Goal: Task Accomplishment & Management: Manage account settings

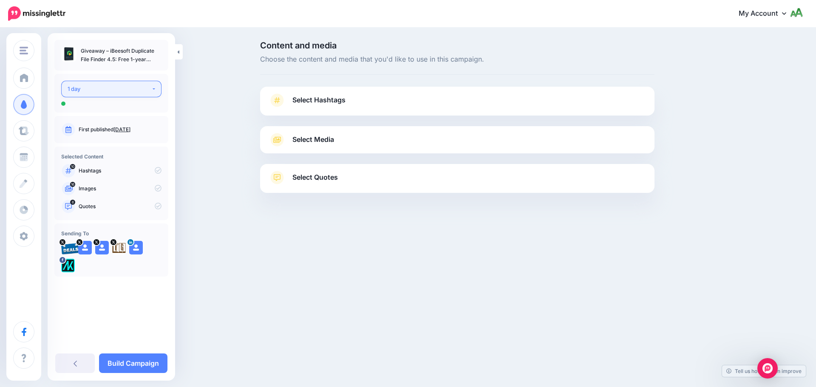
click at [94, 85] on div "1 day" at bounding box center [110, 89] width 84 height 10
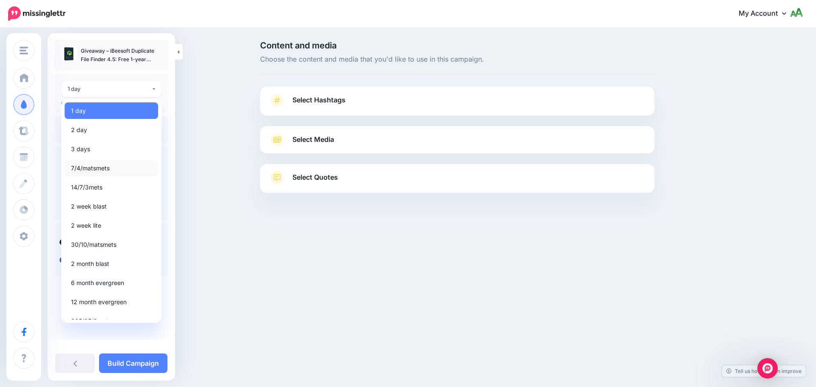
click at [96, 171] on span "7/4/matsmets" at bounding box center [90, 168] width 39 height 10
select select "*****"
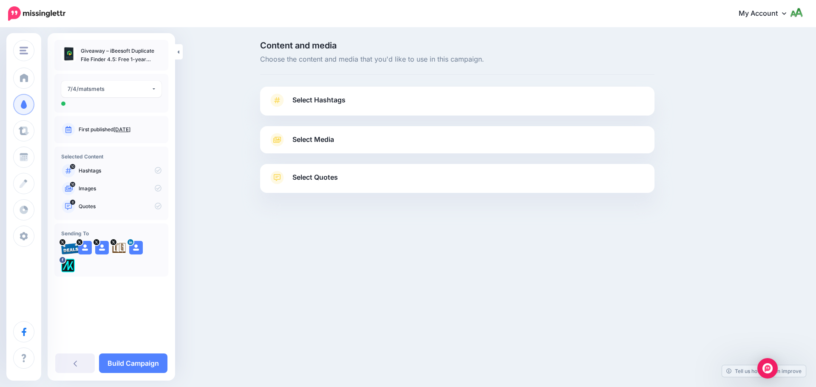
click at [336, 102] on span "Select Hashtags" at bounding box center [318, 99] width 53 height 11
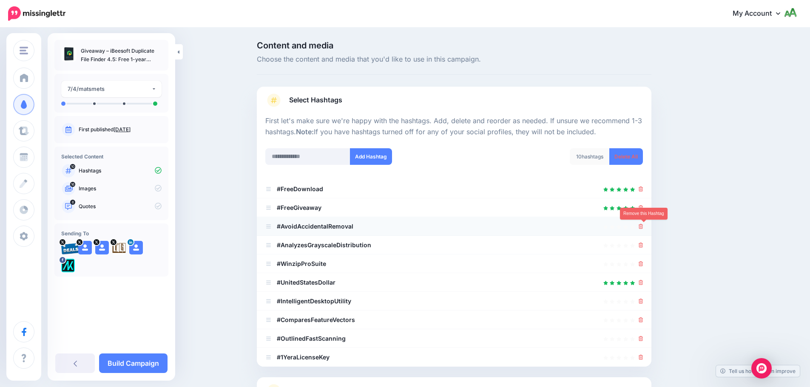
click at [643, 227] on icon at bounding box center [640, 226] width 5 height 5
click at [642, 244] on ul "#FreeDownload #FreeGiveaway" at bounding box center [454, 273] width 394 height 187
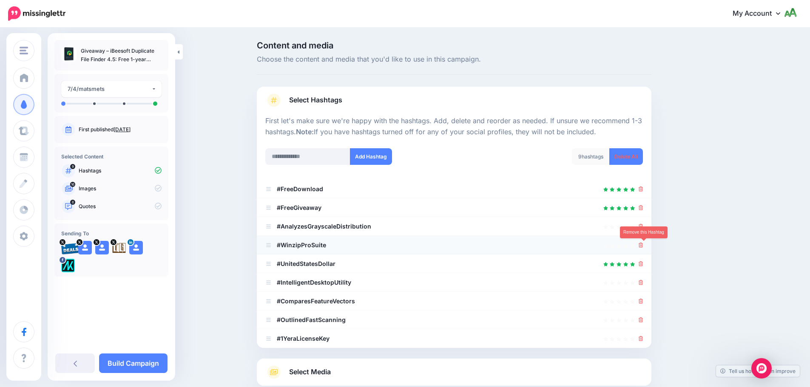
click at [642, 245] on icon at bounding box center [640, 245] width 5 height 5
click at [641, 227] on icon at bounding box center [640, 226] width 5 height 5
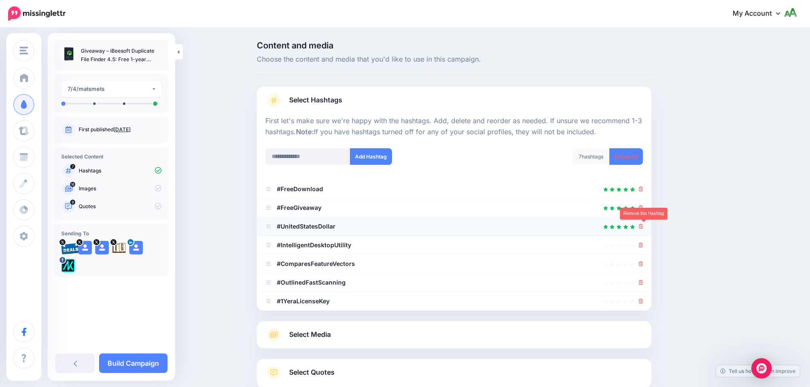
click at [643, 226] on icon at bounding box center [640, 226] width 5 height 5
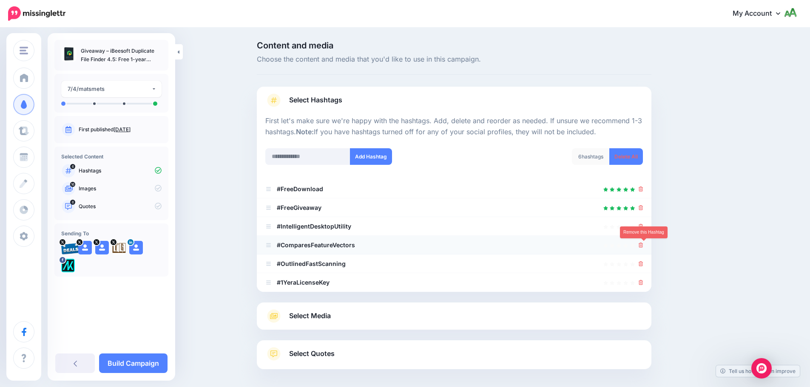
click at [643, 246] on icon at bounding box center [640, 245] width 5 height 5
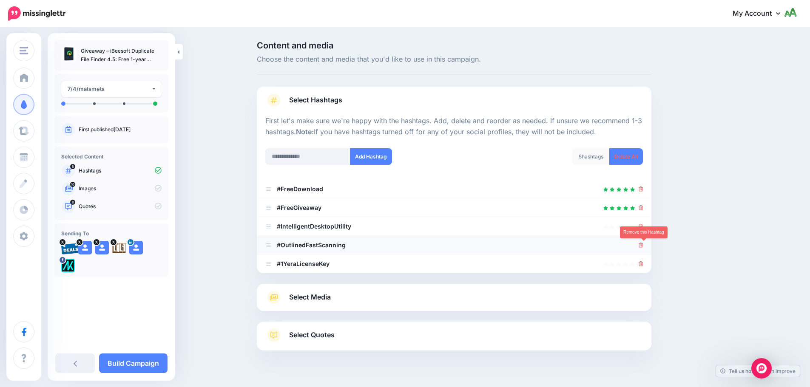
click at [643, 244] on icon at bounding box center [640, 245] width 5 height 5
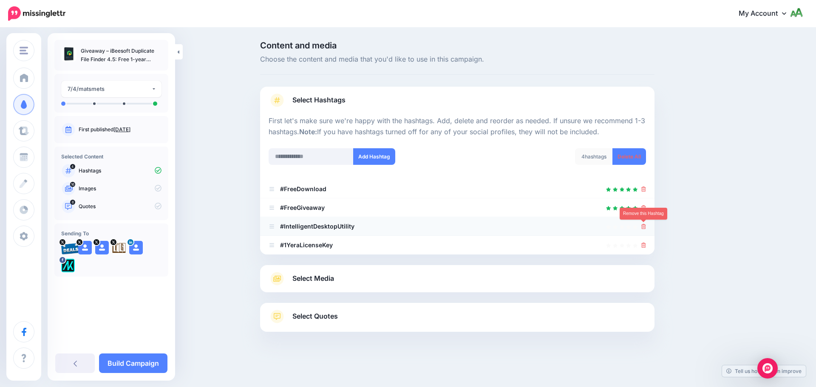
click at [646, 228] on icon at bounding box center [643, 226] width 5 height 5
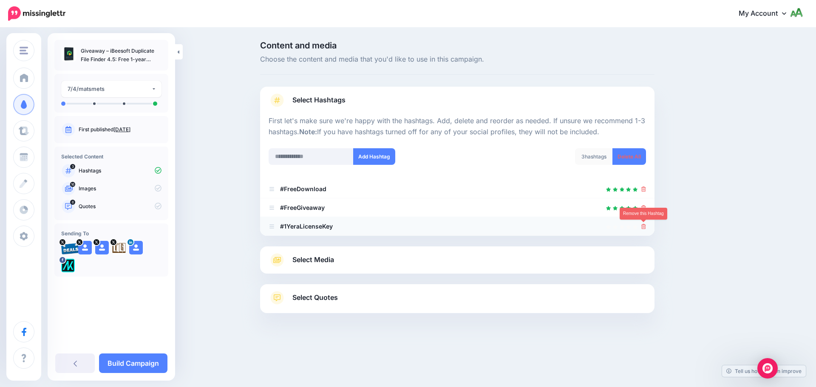
click at [643, 226] on icon at bounding box center [643, 226] width 5 height 5
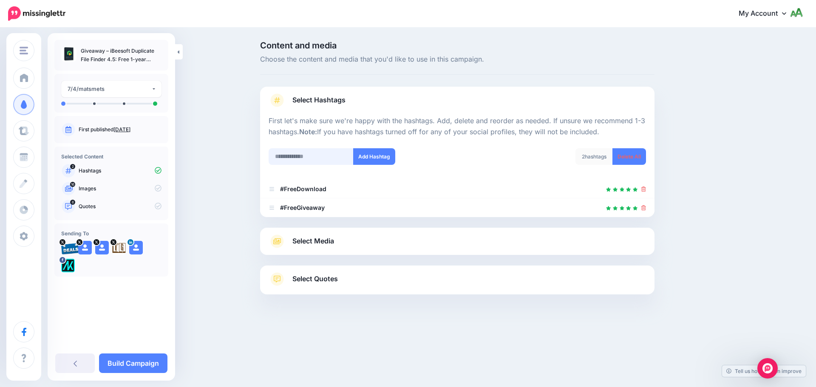
click at [329, 160] on input "text" at bounding box center [311, 156] width 85 height 17
type input "**********"
click at [392, 159] on button "Add Hashtag" at bounding box center [374, 156] width 42 height 17
click at [334, 157] on input "text" at bounding box center [311, 156] width 85 height 17
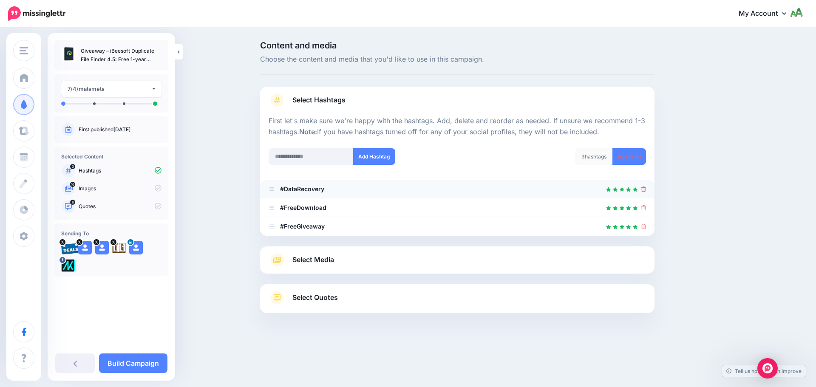
click at [643, 189] on icon at bounding box center [643, 189] width 5 height 5
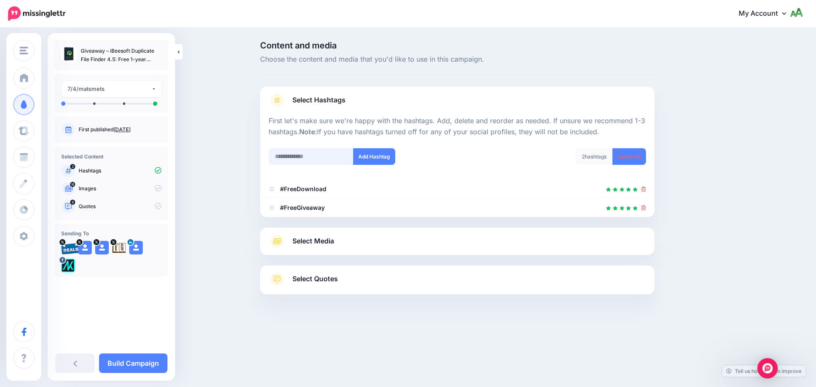
click at [331, 156] on input "text" at bounding box center [311, 156] width 85 height 17
type input "**********"
click at [374, 162] on button "Add Hashtag" at bounding box center [374, 156] width 42 height 17
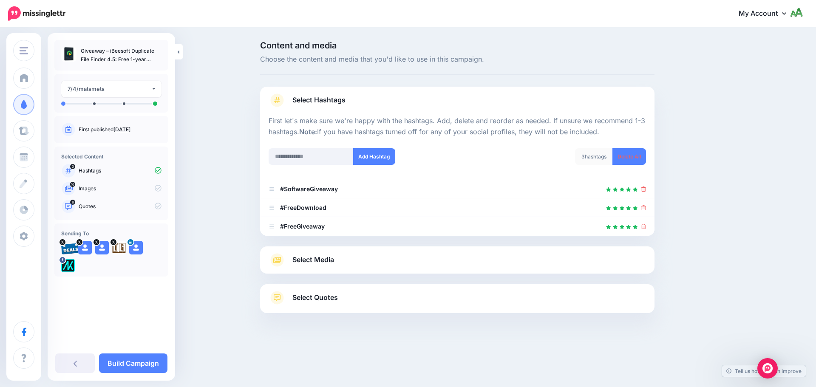
click at [321, 244] on div at bounding box center [457, 241] width 394 height 11
click at [317, 264] on span "Select Media" at bounding box center [313, 259] width 42 height 11
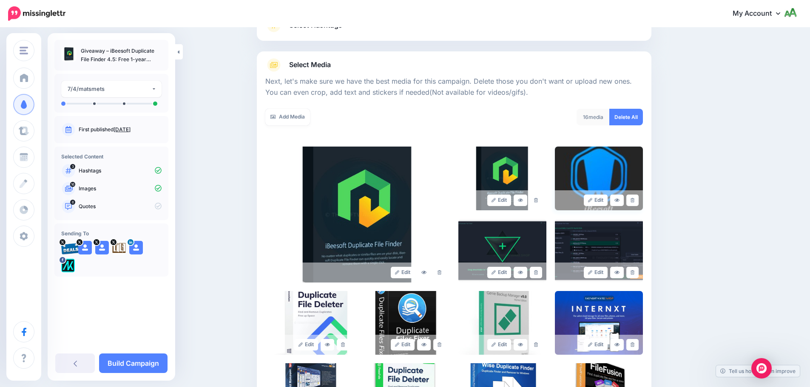
scroll to position [85, 0]
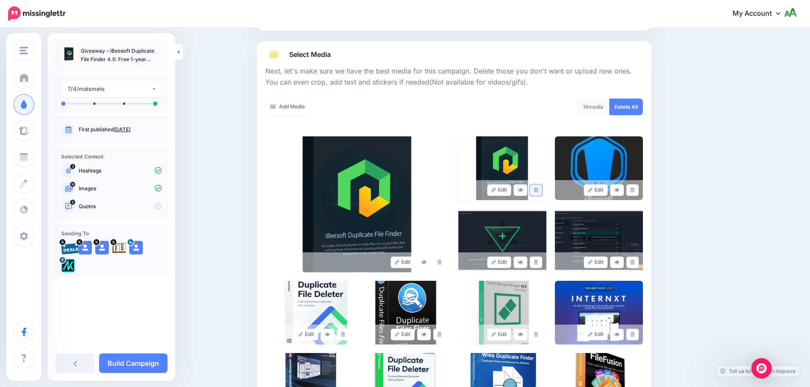
click at [538, 190] on icon at bounding box center [536, 190] width 4 height 5
click at [639, 189] on div "Edit Edit Edit" at bounding box center [453, 312] width 377 height 353
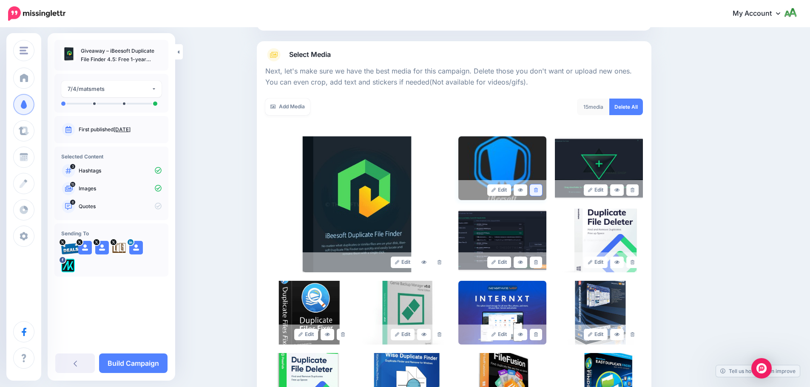
click at [538, 190] on icon at bounding box center [536, 190] width 4 height 5
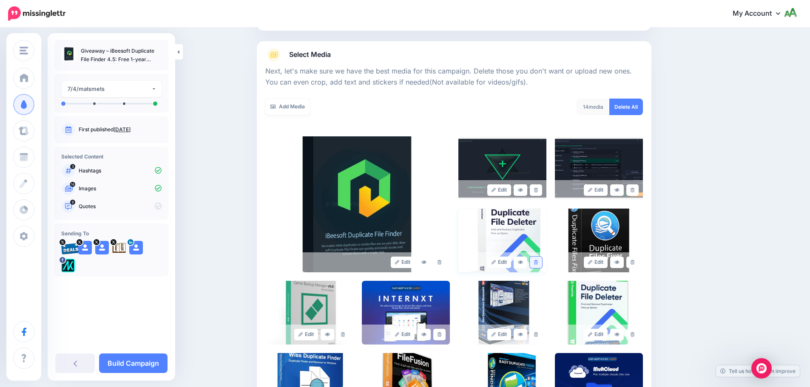
click at [541, 264] on link at bounding box center [536, 262] width 12 height 11
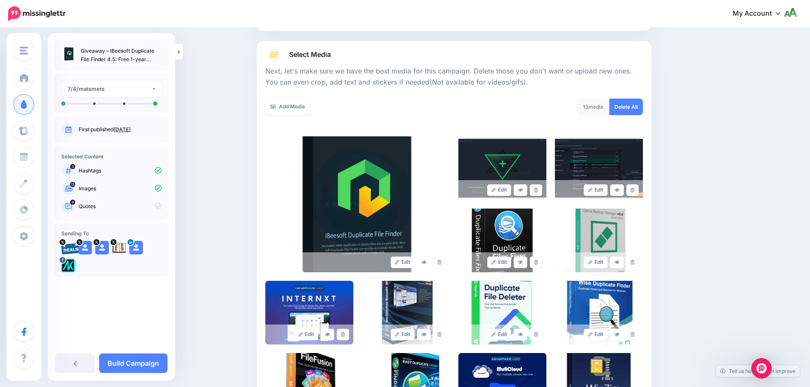
click at [541, 264] on link at bounding box center [536, 262] width 12 height 11
click at [643, 265] on div "Edit" at bounding box center [599, 262] width 88 height 20
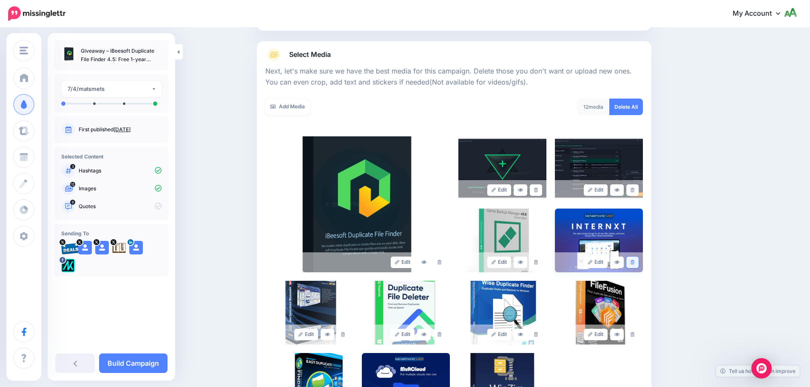
click at [638, 263] on link at bounding box center [632, 262] width 12 height 11
click at [636, 332] on link at bounding box center [632, 334] width 12 height 11
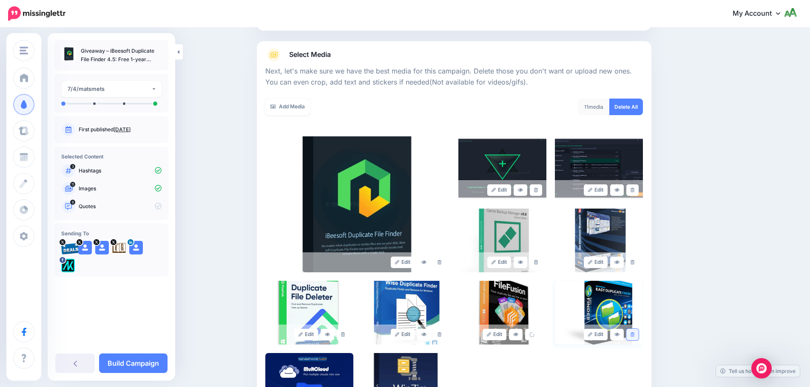
click at [638, 331] on link at bounding box center [632, 334] width 12 height 11
click at [638, 261] on link at bounding box center [632, 262] width 12 height 11
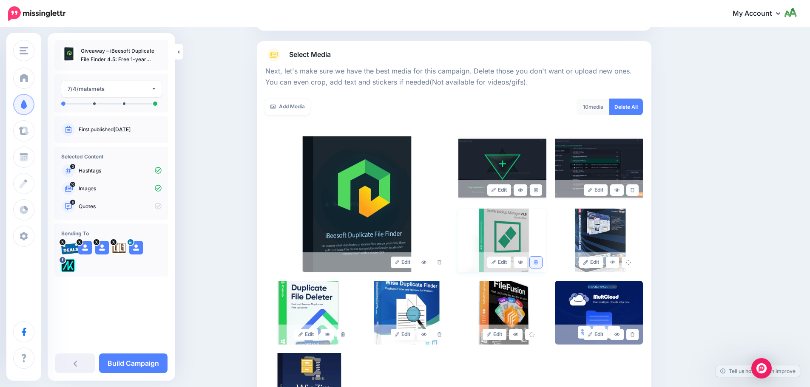
click at [536, 261] on link at bounding box center [536, 262] width 12 height 11
click at [441, 332] on icon at bounding box center [439, 334] width 4 height 5
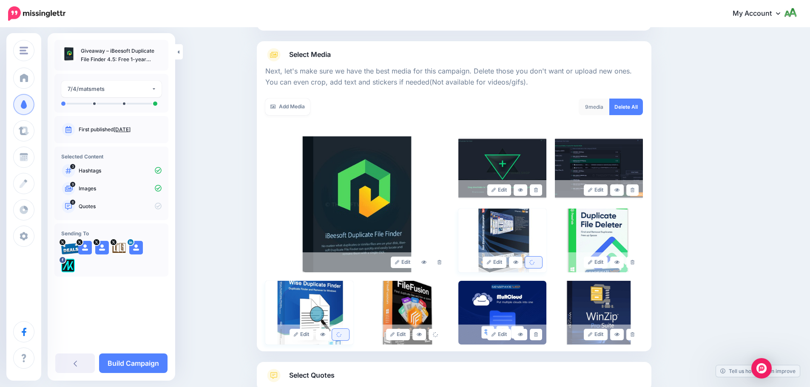
click at [539, 264] on link at bounding box center [533, 262] width 17 height 11
click at [634, 262] on icon at bounding box center [632, 262] width 4 height 5
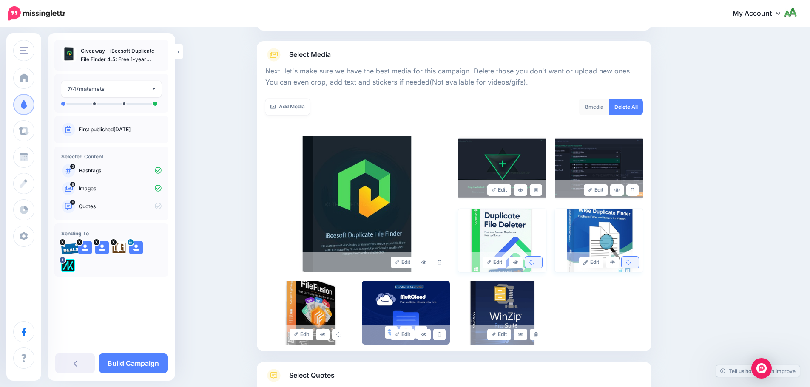
click at [630, 259] on link at bounding box center [629, 262] width 17 height 11
click at [533, 263] on icon at bounding box center [532, 262] width 6 height 6
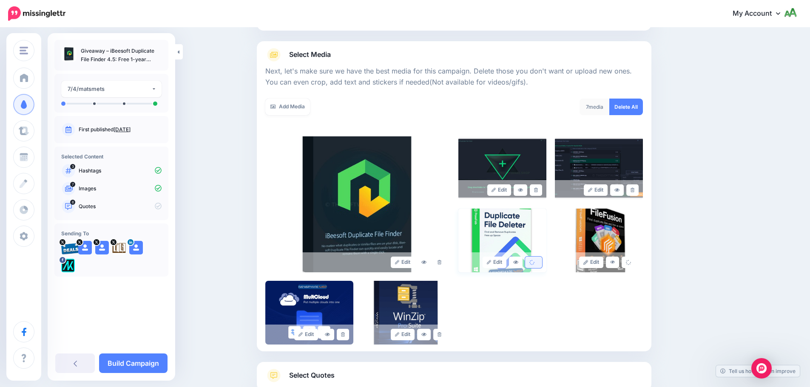
click at [535, 265] on icon at bounding box center [532, 263] width 6 height 6
click at [634, 261] on div "Edit Edit Edit" at bounding box center [453, 240] width 377 height 208
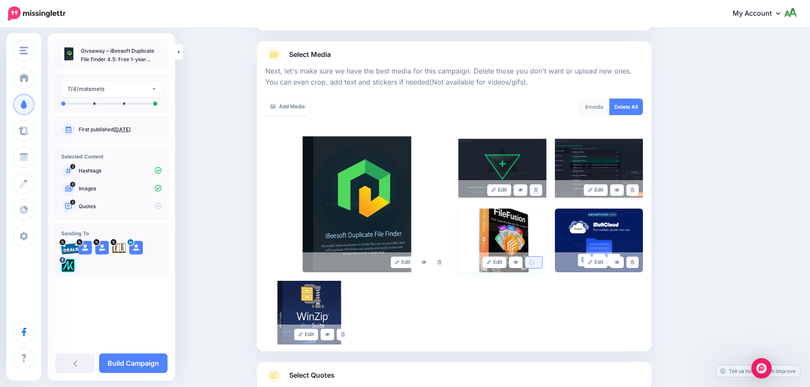
click at [634, 261] on icon at bounding box center [632, 262] width 4 height 5
click at [632, 261] on icon at bounding box center [628, 262] width 7 height 7
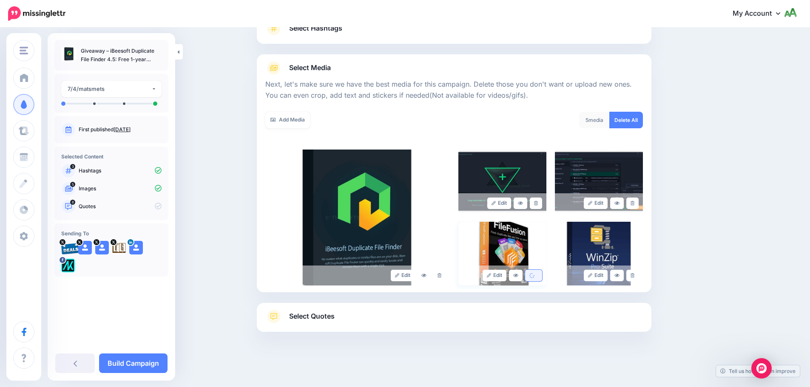
scroll to position [72, 0]
click at [638, 274] on link at bounding box center [632, 275] width 12 height 11
click at [638, 274] on link at bounding box center [629, 275] width 17 height 11
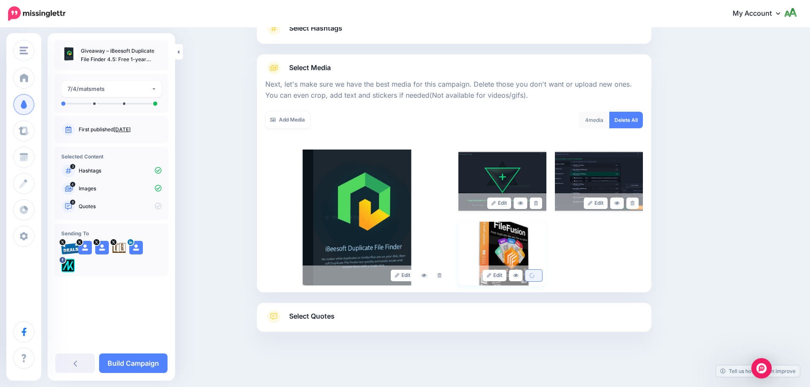
click at [533, 276] on icon at bounding box center [532, 275] width 6 height 6
click at [363, 312] on link "Select Quotes" at bounding box center [453, 321] width 377 height 22
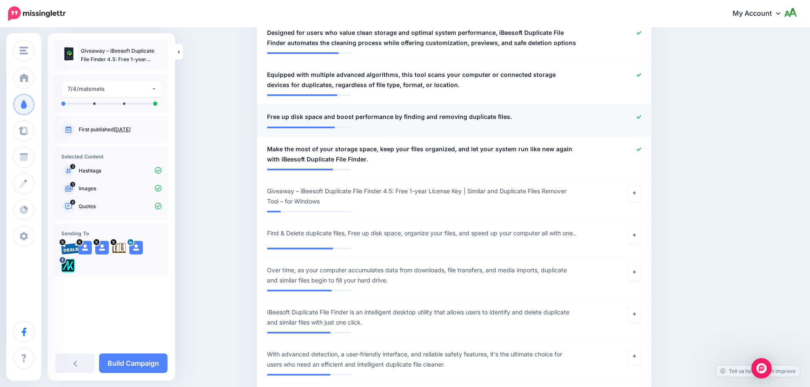
scroll to position [454, 0]
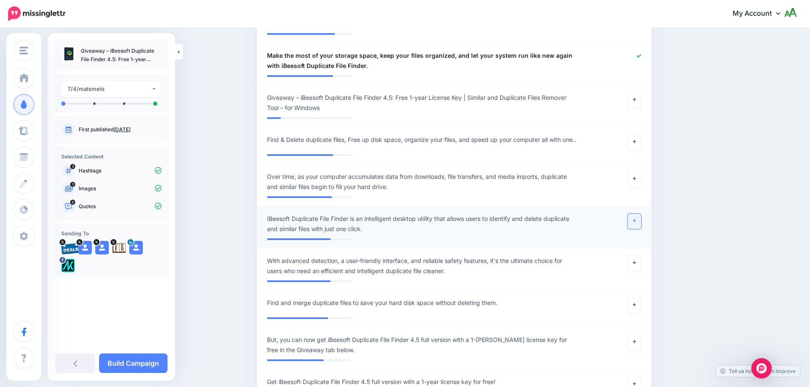
click at [636, 223] on icon at bounding box center [633, 220] width 3 height 5
click at [636, 265] on icon at bounding box center [633, 262] width 3 height 3
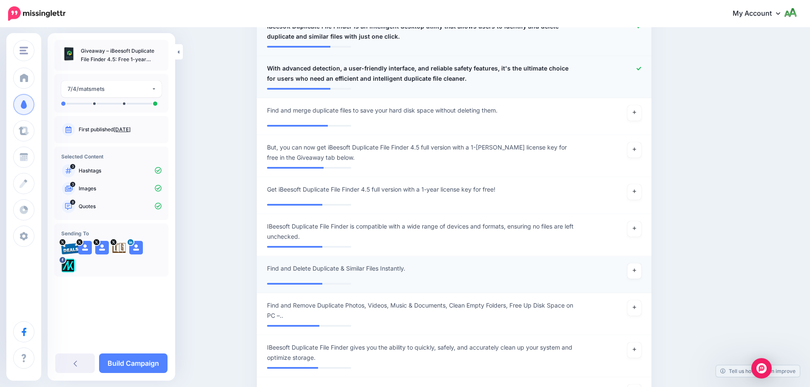
scroll to position [667, 0]
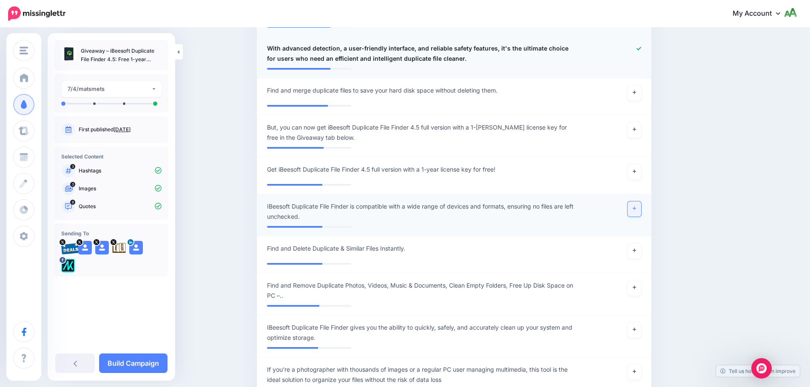
click at [636, 216] on link at bounding box center [634, 208] width 14 height 15
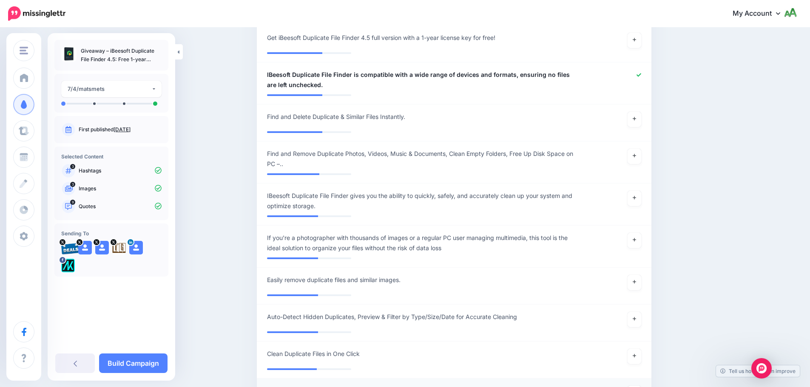
scroll to position [964, 0]
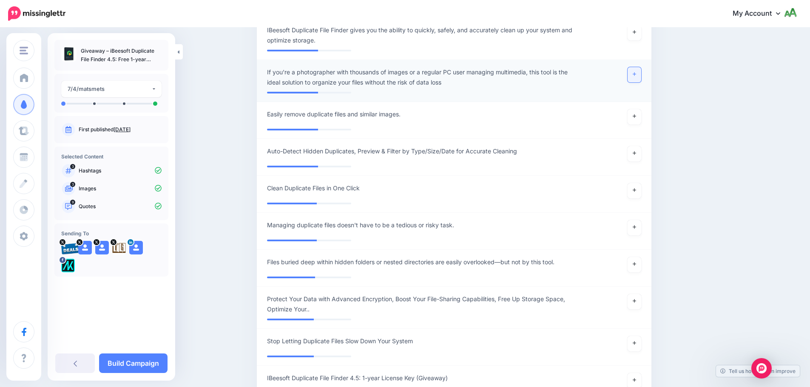
click at [636, 82] on link at bounding box center [634, 74] width 14 height 15
click at [639, 40] on link at bounding box center [634, 32] width 14 height 15
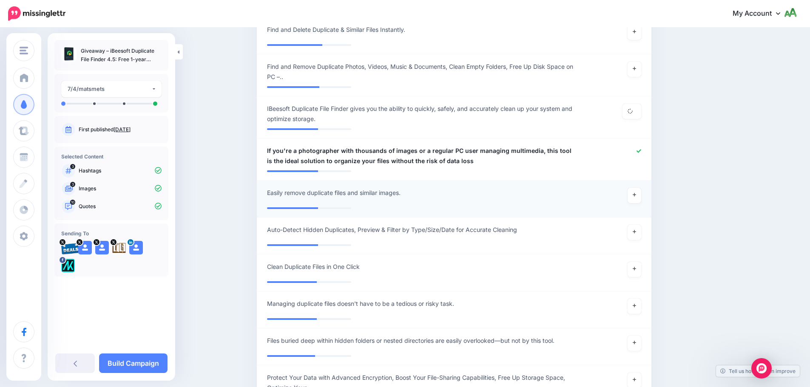
scroll to position [879, 0]
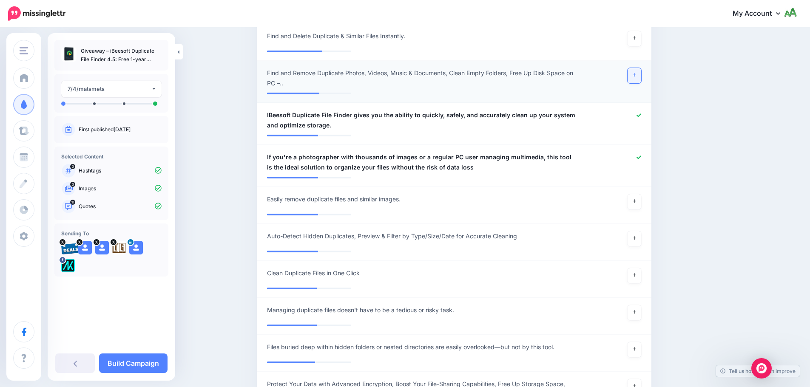
click at [631, 83] on link at bounding box center [634, 75] width 14 height 15
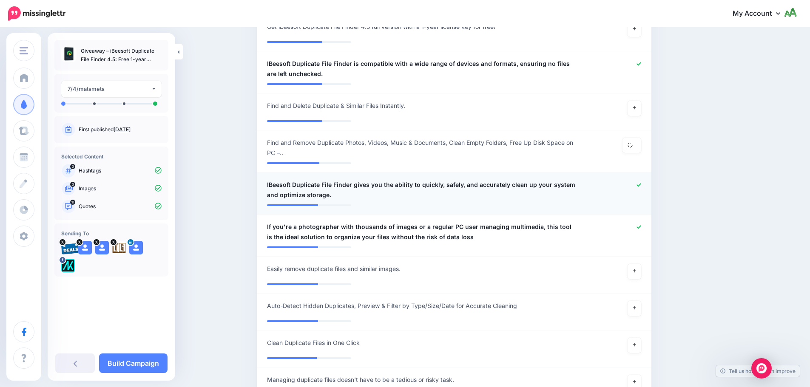
scroll to position [794, 0]
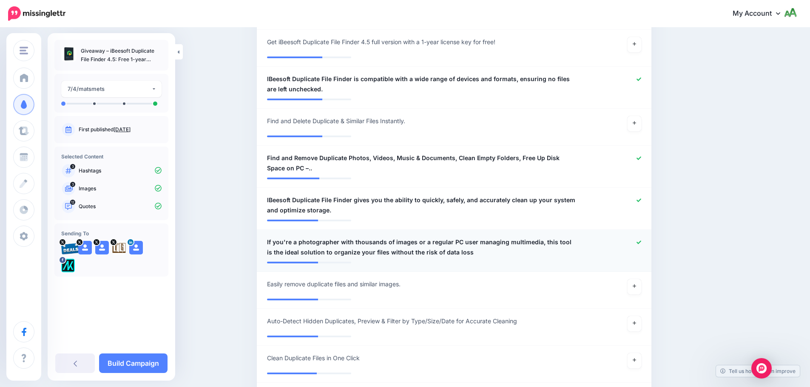
click at [639, 249] on div at bounding box center [615, 247] width 65 height 20
click at [641, 245] on icon at bounding box center [638, 242] width 5 height 5
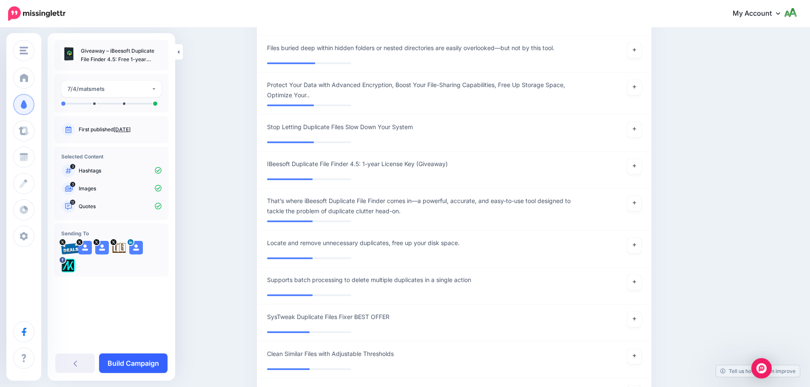
scroll to position [1262, 0]
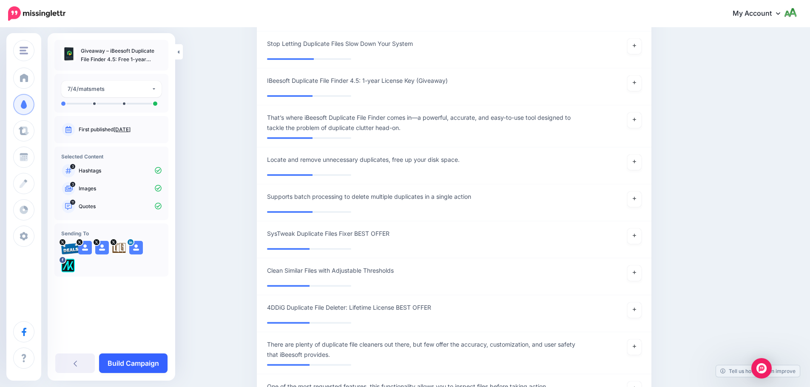
click at [137, 363] on link "Build Campaign" at bounding box center [133, 364] width 68 height 20
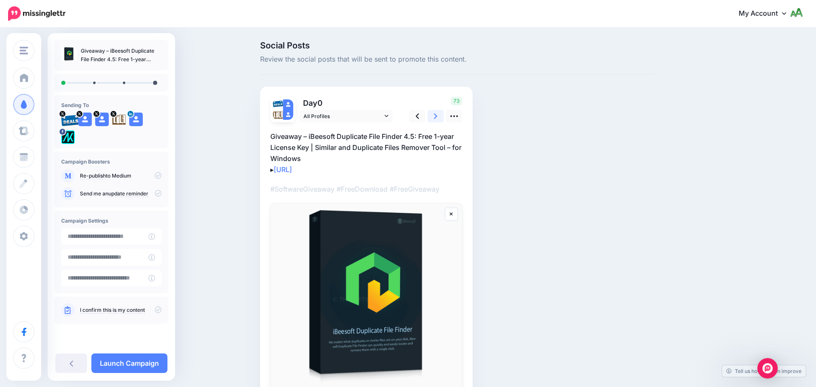
click at [428, 115] on link at bounding box center [436, 116] width 16 height 12
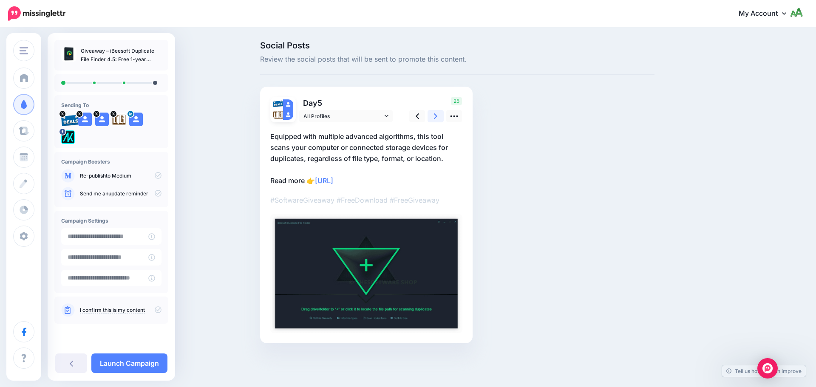
click at [428, 115] on link at bounding box center [436, 116] width 16 height 12
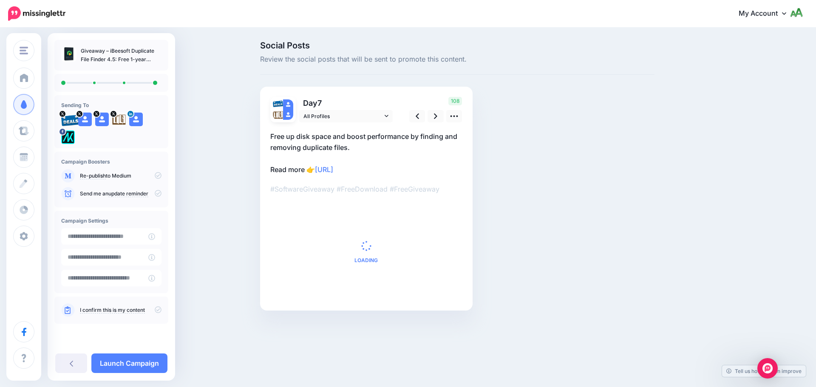
click at [159, 309] on icon at bounding box center [158, 309] width 7 height 7
click at [159, 190] on icon at bounding box center [158, 193] width 7 height 7
drag, startPoint x: 139, startPoint y: 356, endPoint x: 149, endPoint y: 346, distance: 13.8
click at [139, 355] on link "Launch Campaign" at bounding box center [129, 364] width 76 height 20
